Goal: Task Accomplishment & Management: Manage account settings

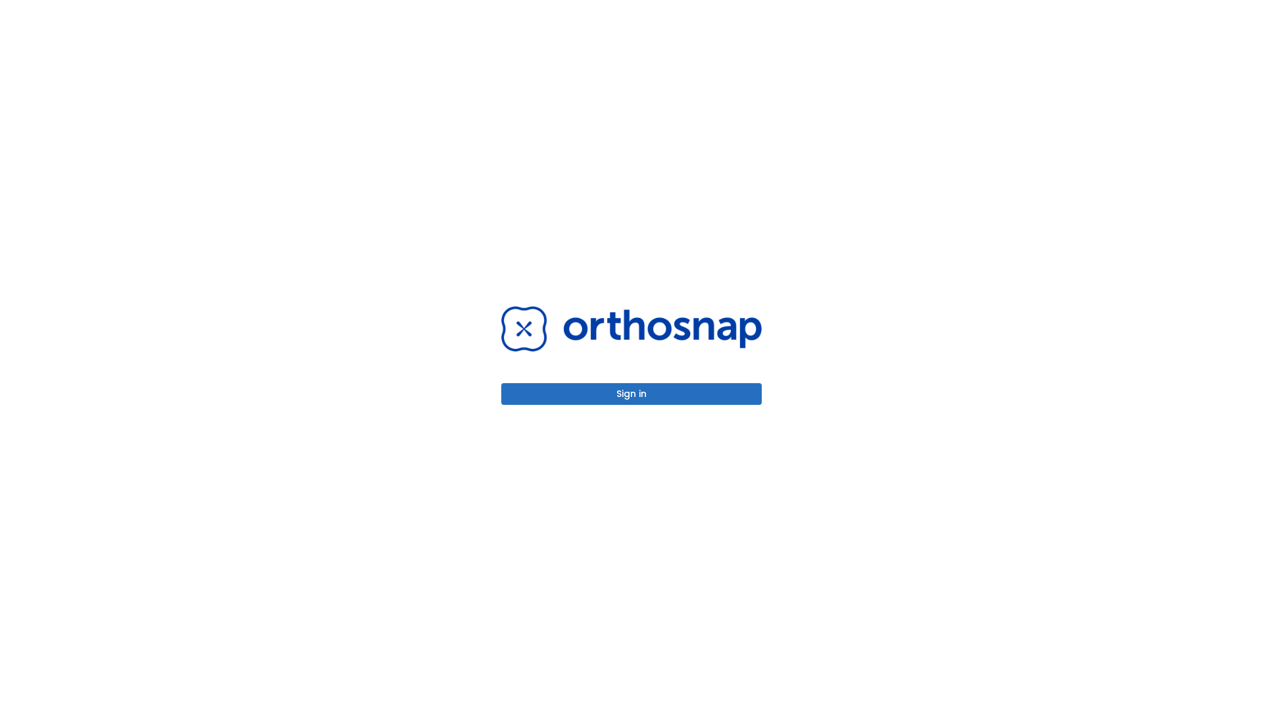
click at [632, 393] on button "Sign in" at bounding box center [631, 394] width 261 height 22
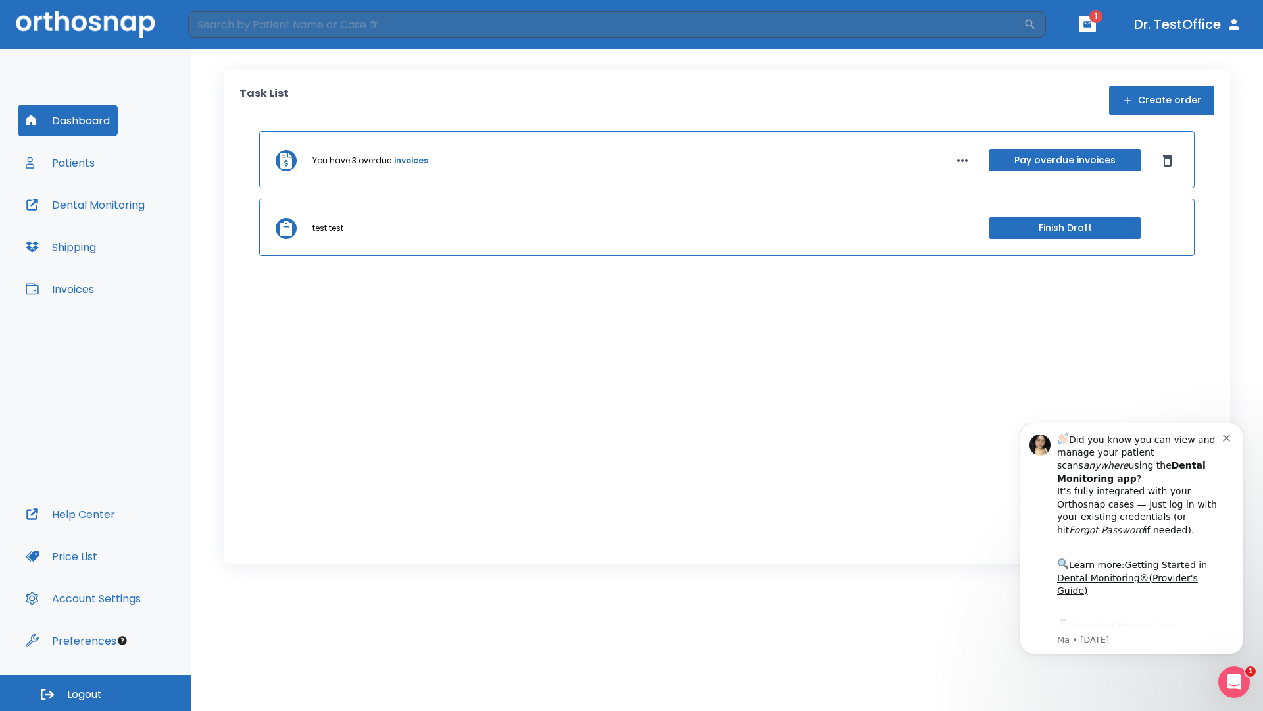
click at [95, 693] on span "Logout" at bounding box center [84, 694] width 35 height 14
